Goal: Task Accomplishment & Management: Manage account settings

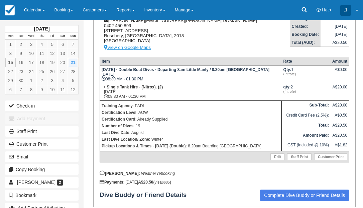
scroll to position [57, 0]
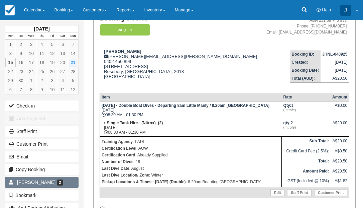
click at [44, 183] on span "[PERSON_NAME]" at bounding box center [36, 181] width 38 height 5
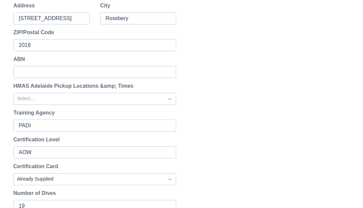
scroll to position [314, 0]
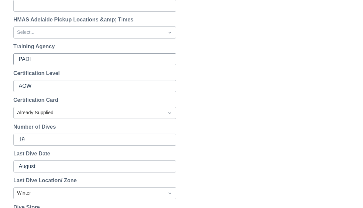
click at [66, 58] on input "PADI" at bounding box center [94, 59] width 151 height 12
type input "PADI GUE"
click at [46, 89] on input "AOW" at bounding box center [94, 86] width 151 height 12
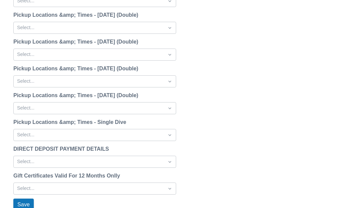
scroll to position [892, 0]
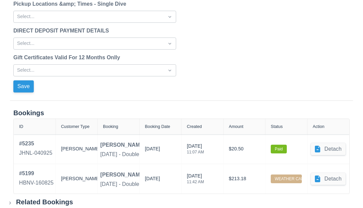
type input "AOW / Basic Fundermentials"
click at [27, 86] on button "Save" at bounding box center [23, 86] width 20 height 12
